Goal: Information Seeking & Learning: Learn about a topic

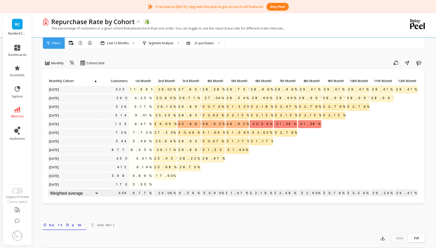
scroll to position [0, 0]
click at [197, 151] on span "29.89%" at bounding box center [191, 150] width 26 height 8
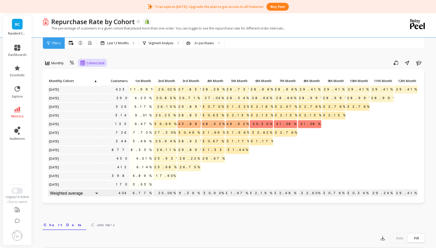
click at [90, 67] on div "Cohort Grid" at bounding box center [92, 63] width 27 height 9
click at [106, 53] on div "Monthly Cohort Grid selected, 1 of 2. 2 results available. Use Up and Down to c…" at bounding box center [234, 220] width 383 height 401
click at [209, 42] on div "2+ purchases" at bounding box center [204, 43] width 19 height 5
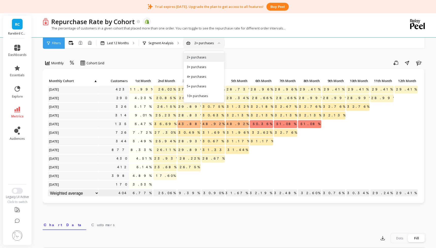
click at [164, 61] on div "Save Share Learn" at bounding box center [267, 63] width 318 height 8
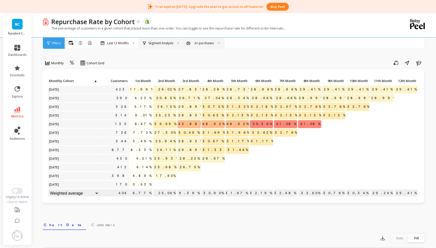
click at [165, 38] on div "Segment Analysis" at bounding box center [161, 43] width 44 height 11
click at [164, 40] on div "Segment Analysis" at bounding box center [161, 43] width 44 height 11
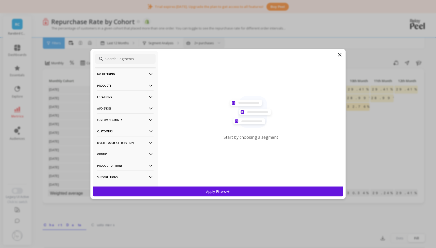
click at [115, 133] on p "Customers" at bounding box center [125, 131] width 56 height 13
click at [106, 156] on p "Orders" at bounding box center [125, 154] width 56 height 13
click at [114, 58] on input at bounding box center [125, 59] width 60 height 10
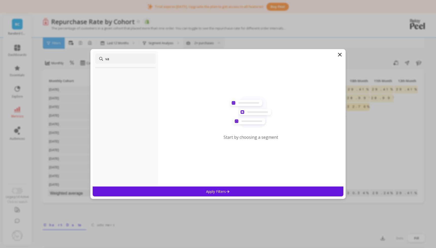
type input "v"
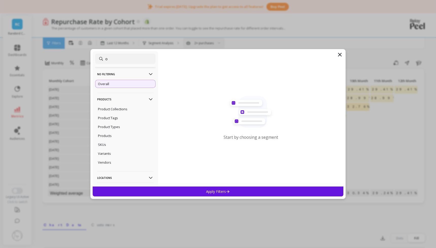
type input "or"
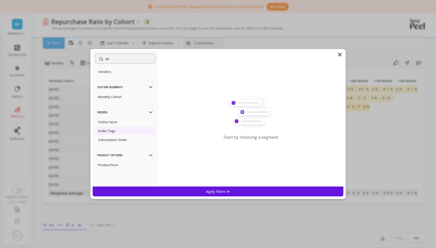
scroll to position [14, 0]
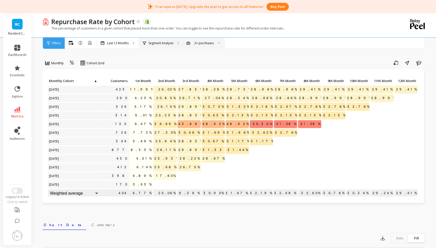
click at [171, 44] on p "Segment Analysis" at bounding box center [161, 43] width 25 height 4
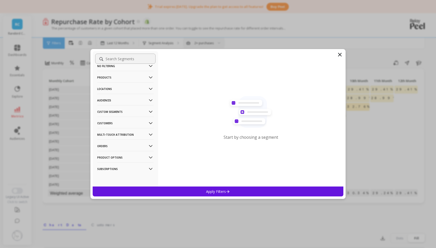
scroll to position [8, 0]
click at [110, 157] on p "Product Options" at bounding box center [125, 157] width 56 height 13
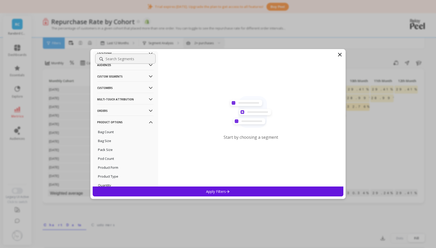
scroll to position [37, 0]
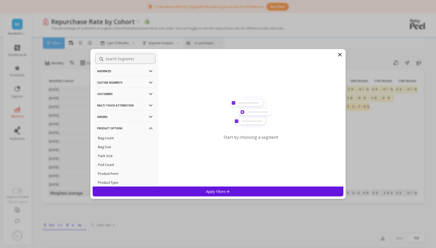
click at [111, 115] on p "Orders" at bounding box center [125, 116] width 56 height 13
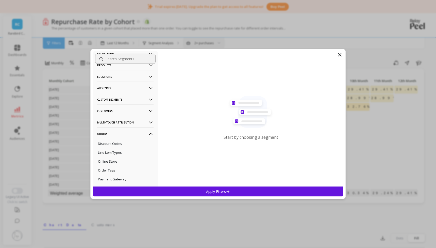
click at [111, 123] on p "Multi-Touch Attribution" at bounding box center [125, 122] width 56 height 13
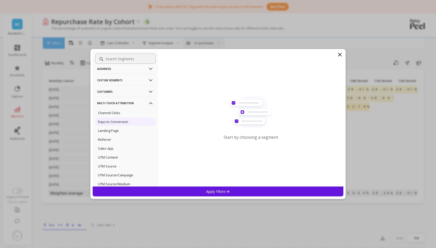
scroll to position [38, 0]
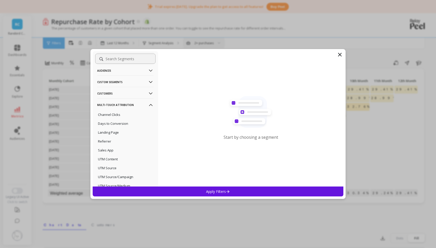
click at [110, 97] on p "Customers" at bounding box center [125, 93] width 56 height 13
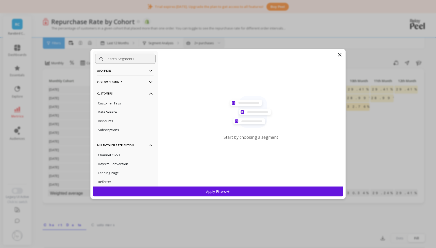
click at [110, 85] on p "Custom Segments" at bounding box center [125, 81] width 56 height 13
click at [109, 105] on p "Audiences" at bounding box center [125, 108] width 56 height 13
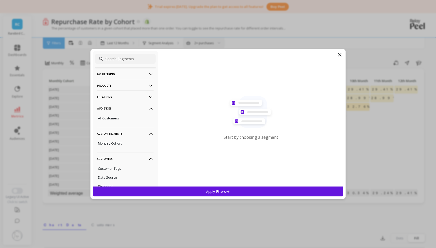
click at [106, 86] on p "Products" at bounding box center [125, 85] width 56 height 13
click at [107, 75] on p "No filtering" at bounding box center [125, 74] width 56 height 13
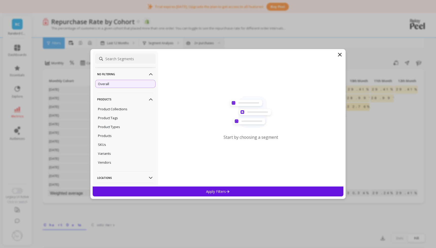
click at [107, 75] on p "No filtering" at bounding box center [125, 74] width 56 height 13
click at [126, 155] on p "Locations" at bounding box center [125, 152] width 56 height 13
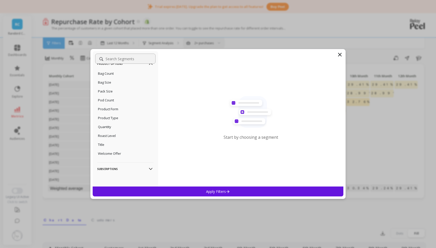
click at [108, 172] on p "Subscriptions" at bounding box center [125, 168] width 56 height 13
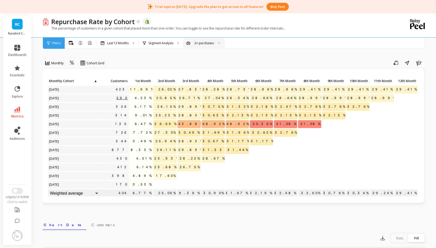
scroll to position [0, 0]
click at [147, 41] on div "Segment Analysis" at bounding box center [158, 43] width 30 height 4
click at [198, 39] on div "2+ purchases" at bounding box center [204, 43] width 41 height 11
click at [157, 58] on div "Monthly Cohort Grid Save Share Learn 423 11.99% 26.02% 27.83% 28.28% 28.73% 28.…" at bounding box center [234, 220] width 383 height 401
click at [22, 138] on span "audiences" at bounding box center [17, 139] width 15 height 4
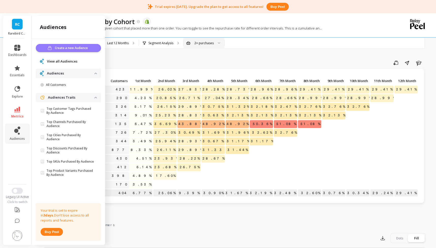
click at [89, 47] on span "Create a new Audience" at bounding box center [72, 47] width 35 height 5
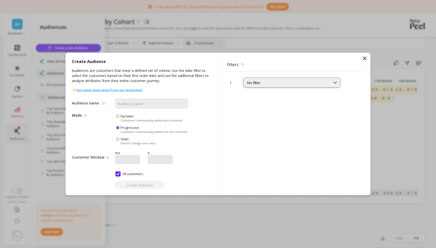
click at [267, 81] on div "No filter" at bounding box center [287, 82] width 80 height 5
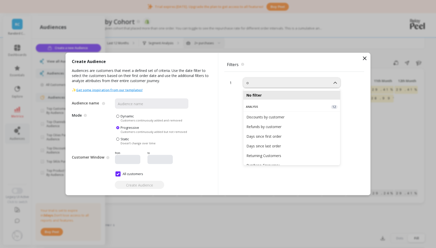
type input "or"
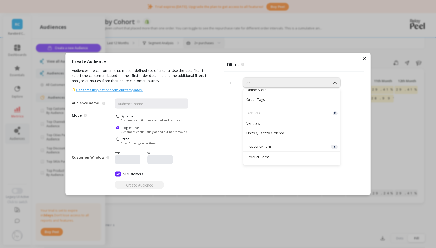
click at [245, 218] on div "Create Audience Audiences are customers that meet a defined set of criteria. Us…" at bounding box center [218, 124] width 436 height 248
click at [345, 210] on div "Create Audience Audiences are customers that meet a defined set of criteria. Us…" at bounding box center [218, 124] width 436 height 248
click at [363, 57] on icon at bounding box center [365, 58] width 6 height 6
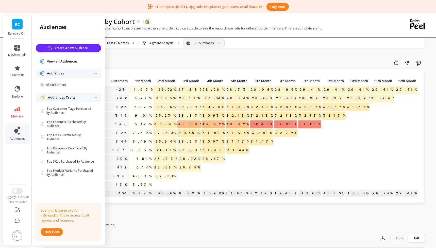
click at [155, 51] on div "Monthly Cohort Grid Save Share Learn 423 11.99% 26.02% 27.83% 28.28% 28.73% 28.…" at bounding box center [234, 220] width 383 height 401
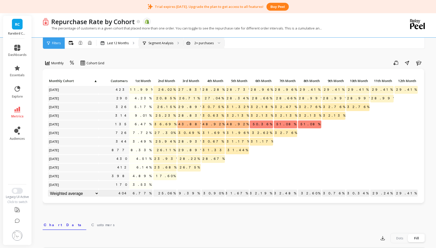
click at [149, 46] on div "Segment Analysis" at bounding box center [161, 43] width 44 height 11
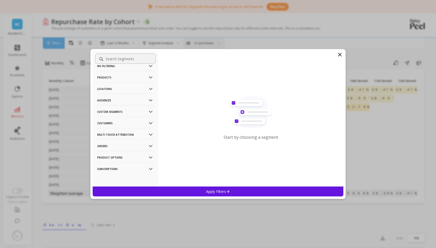
scroll to position [8, 0]
click at [122, 58] on input "t" at bounding box center [125, 59] width 60 height 10
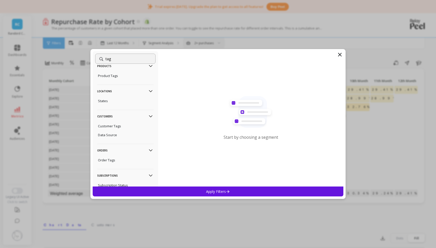
scroll to position [0, 0]
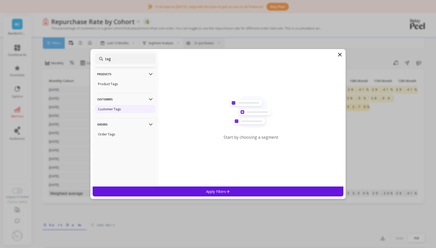
type input "tag"
click at [119, 112] on div "Customer Tags" at bounding box center [125, 109] width 60 height 8
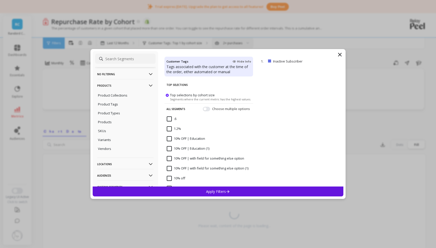
click at [130, 55] on input at bounding box center [125, 59] width 60 height 10
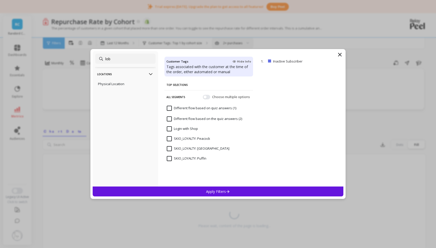
type input "[PERSON_NAME]"
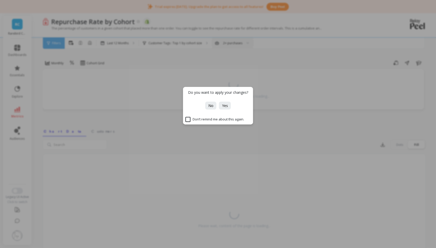
click at [296, 70] on div "Do you want to apply your changes? No Yes Don’t remind me about this again." at bounding box center [218, 124] width 436 height 248
click at [211, 109] on button "No" at bounding box center [210, 106] width 11 height 8
